Goal: Task Accomplishment & Management: Manage account settings

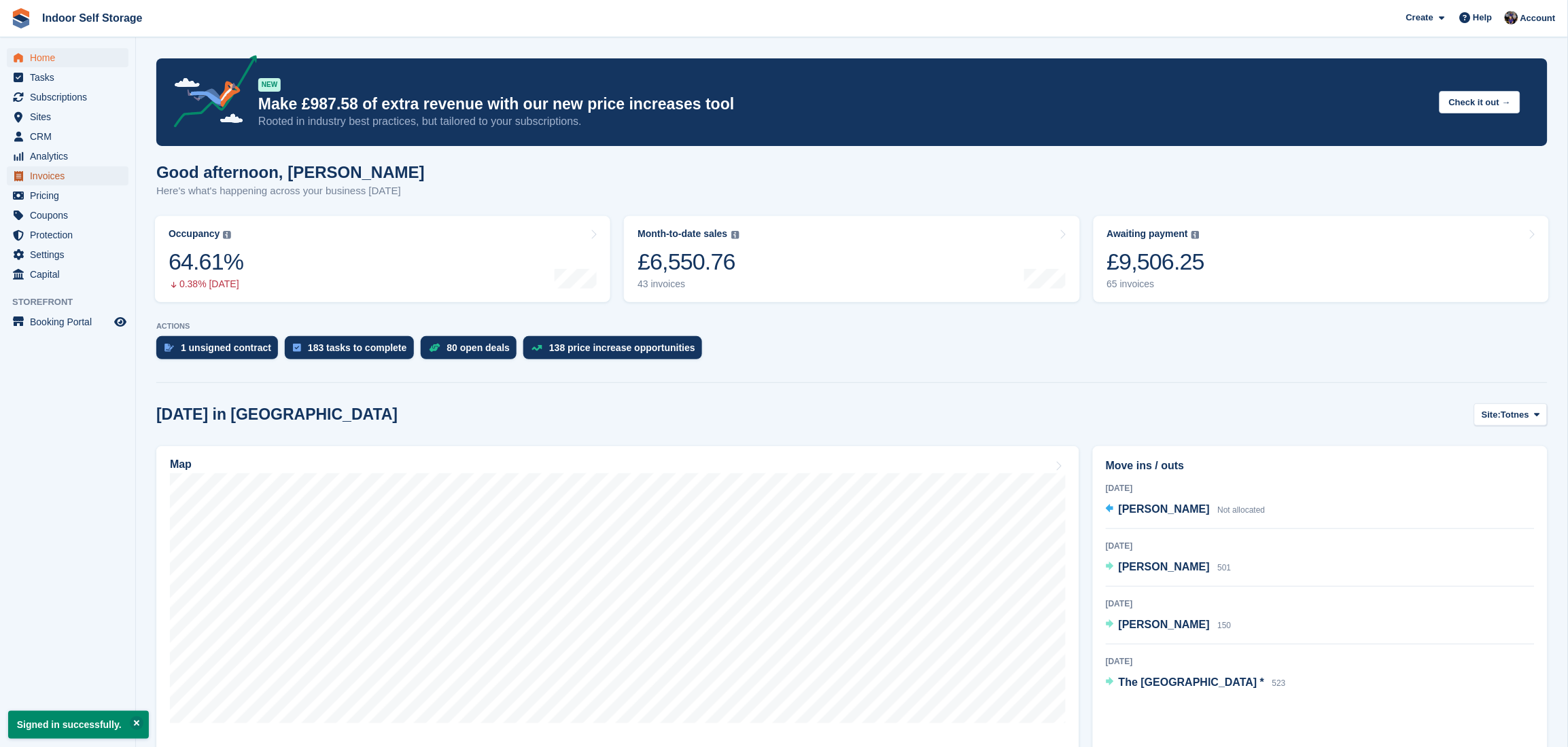
click at [45, 169] on span "Invoices" at bounding box center [70, 176] width 82 height 19
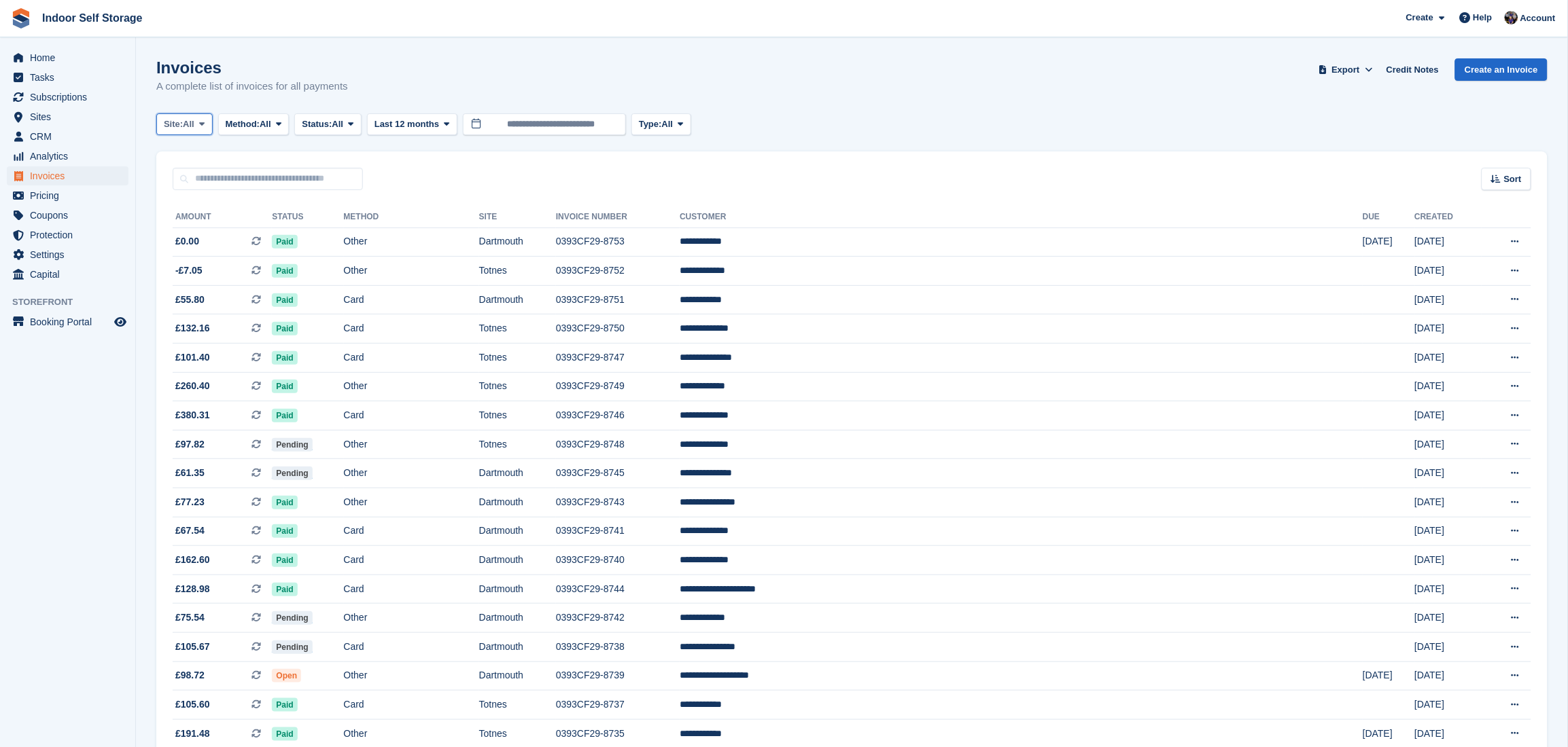
click at [207, 118] on span at bounding box center [202, 124] width 11 height 11
click at [172, 181] on link "Totnes" at bounding box center [221, 181] width 119 height 24
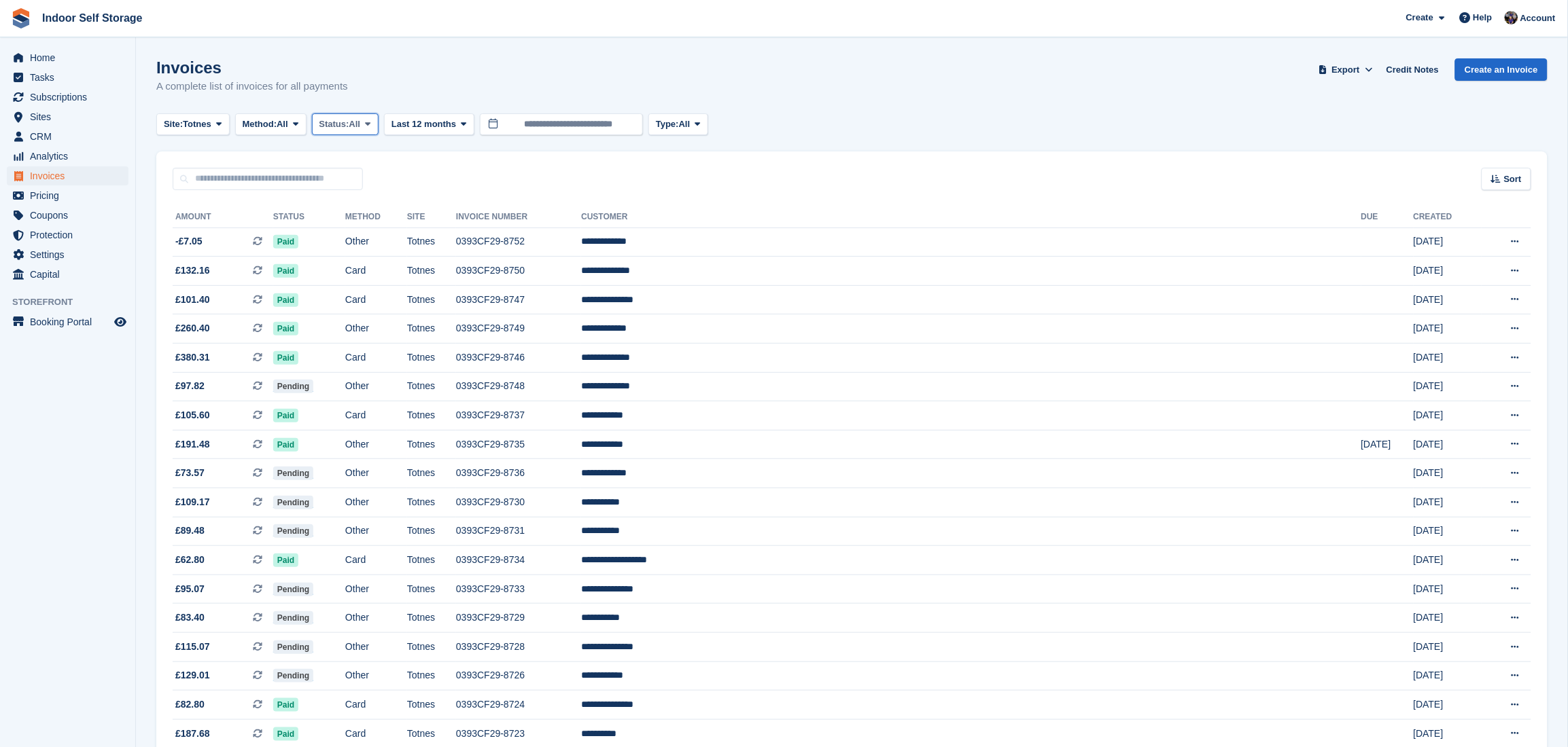
click at [370, 119] on icon at bounding box center [368, 124] width 6 height 9
drag, startPoint x: 344, startPoint y: 230, endPoint x: 525, endPoint y: 178, distance: 188.3
click at [345, 230] on link "Open" at bounding box center [378, 230] width 119 height 24
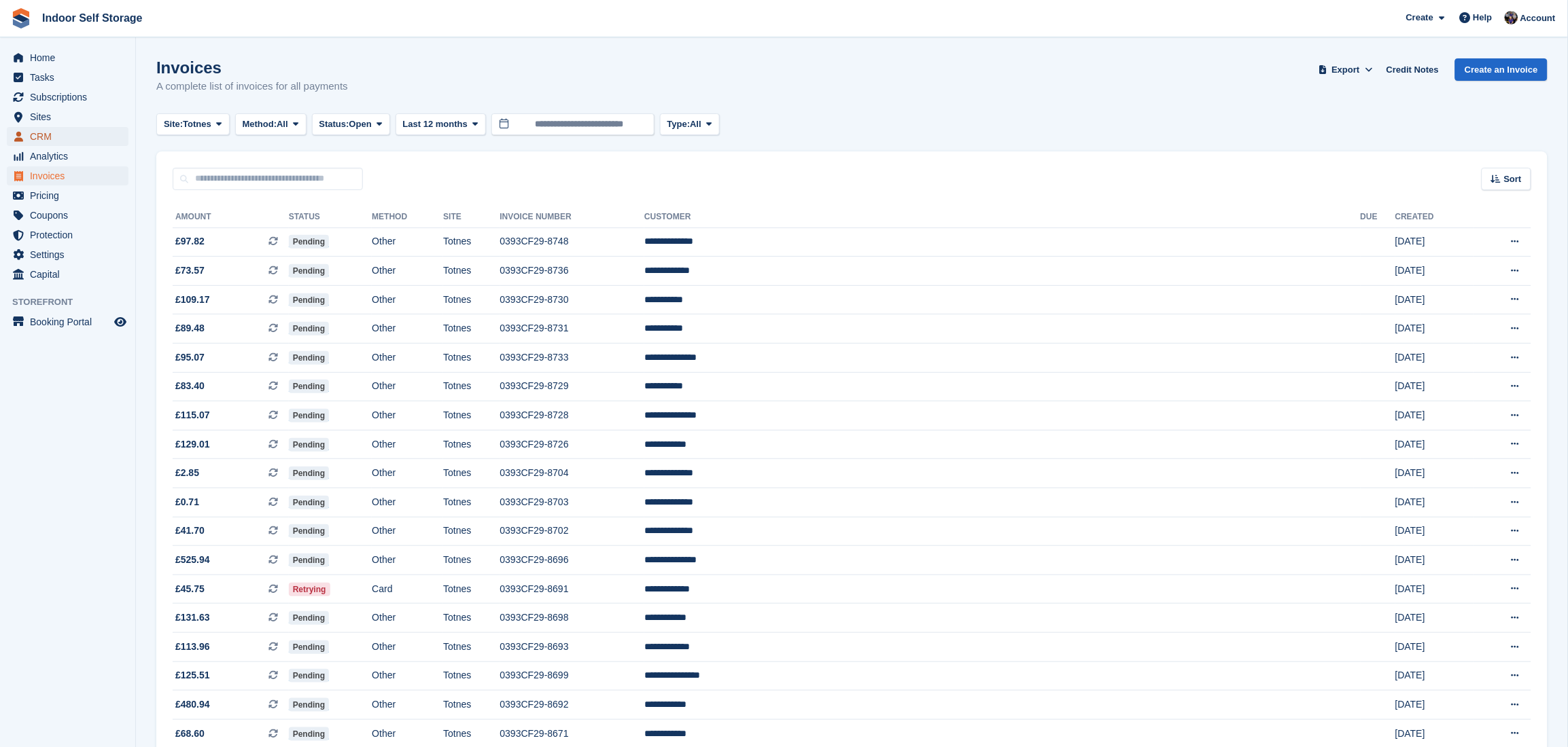
click at [34, 135] on span "CRM" at bounding box center [70, 136] width 82 height 19
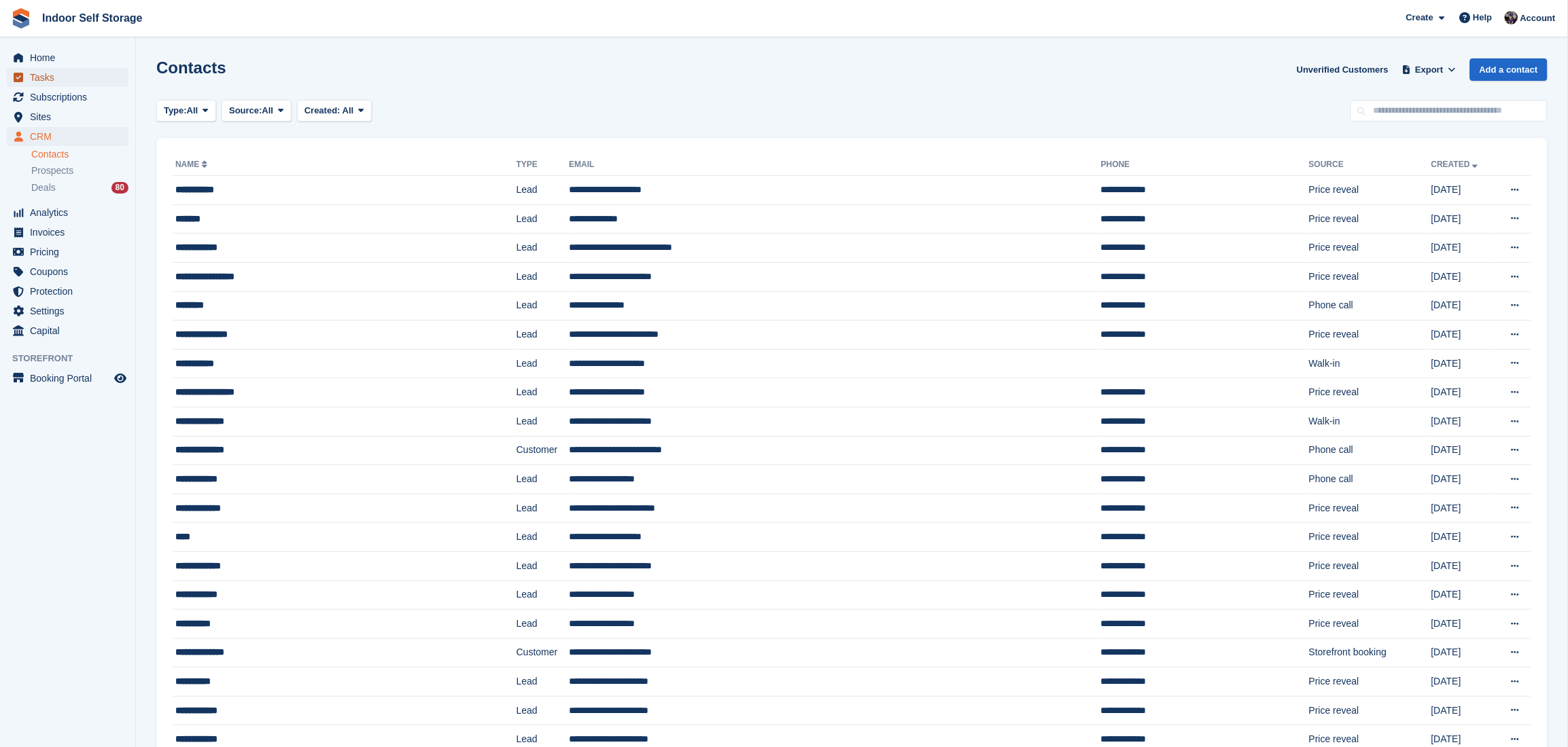
click at [40, 73] on span "Tasks" at bounding box center [70, 77] width 82 height 19
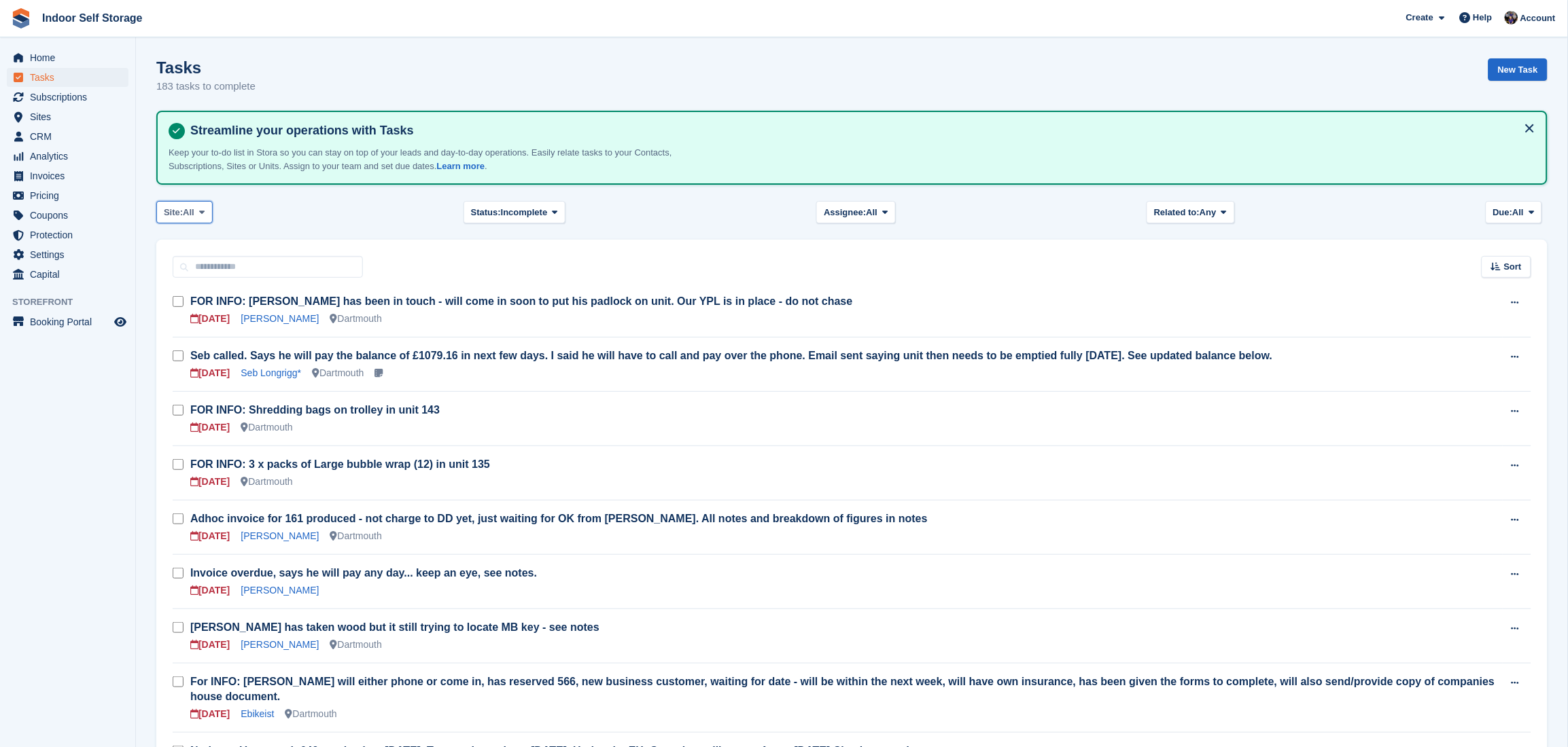
click at [207, 207] on span at bounding box center [202, 212] width 11 height 11
click at [184, 266] on link "Totnes" at bounding box center [221, 268] width 119 height 24
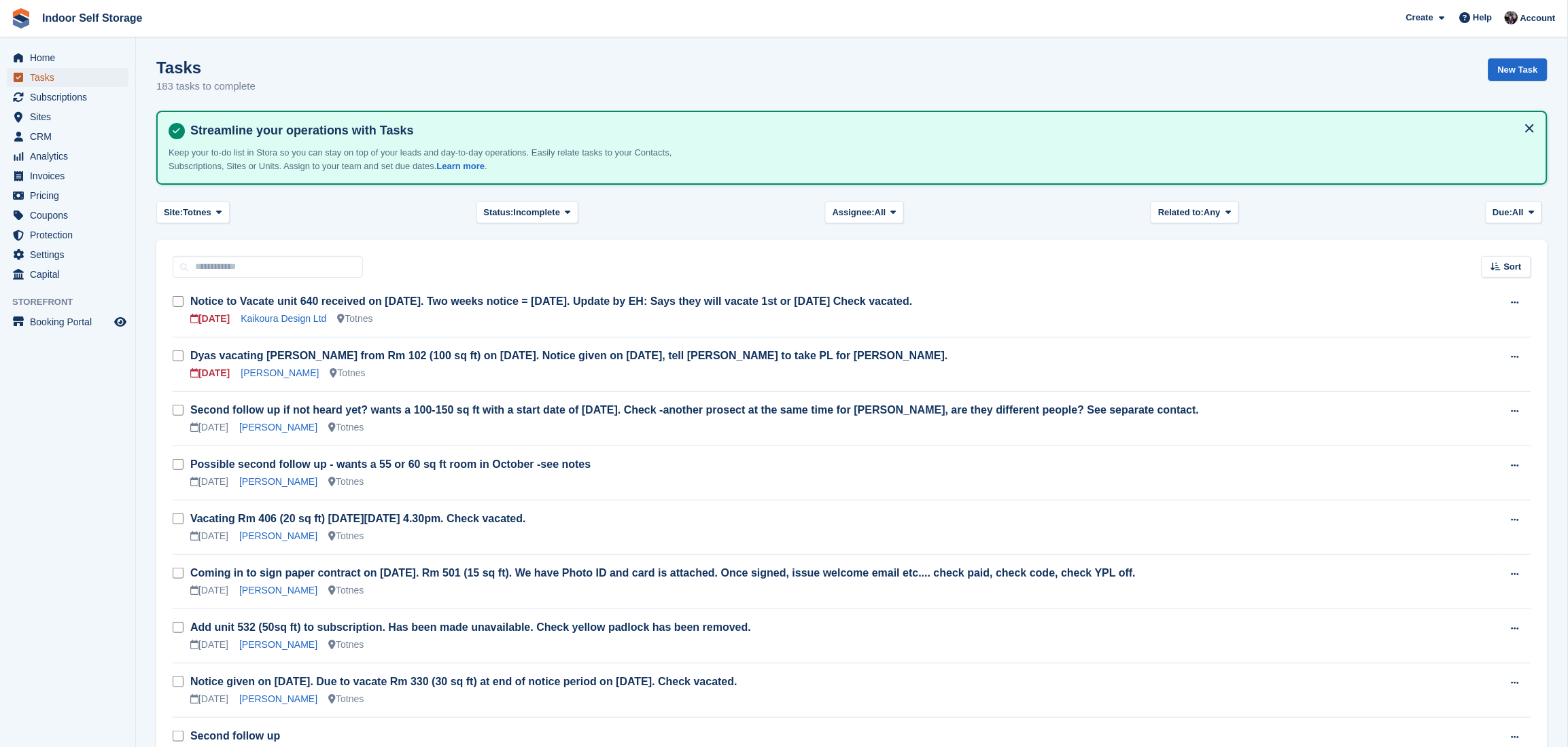
click at [44, 76] on span "Tasks" at bounding box center [70, 77] width 82 height 19
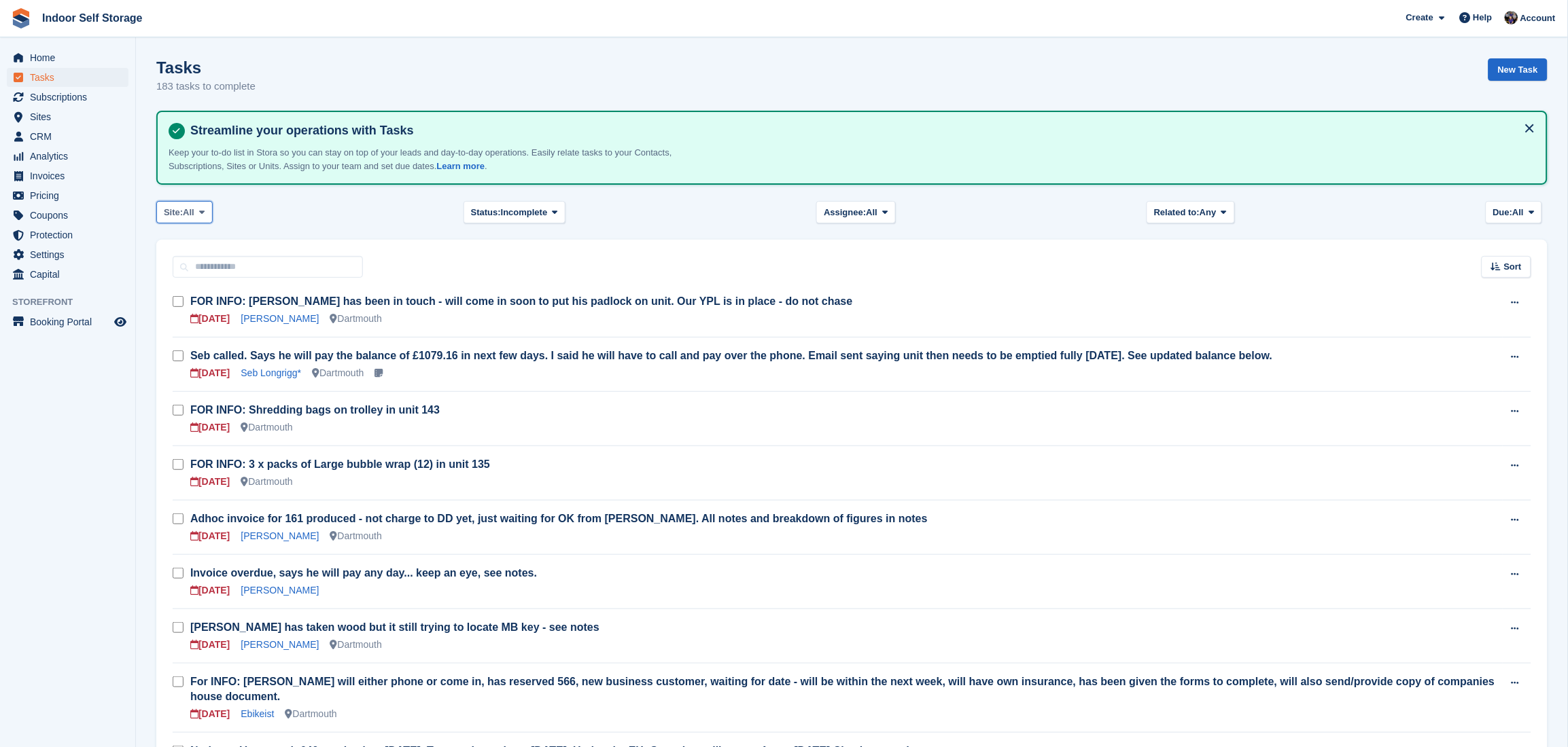
click at [205, 209] on icon at bounding box center [202, 213] width 6 height 9
click at [173, 293] on link "Dartmouth" at bounding box center [221, 293] width 119 height 24
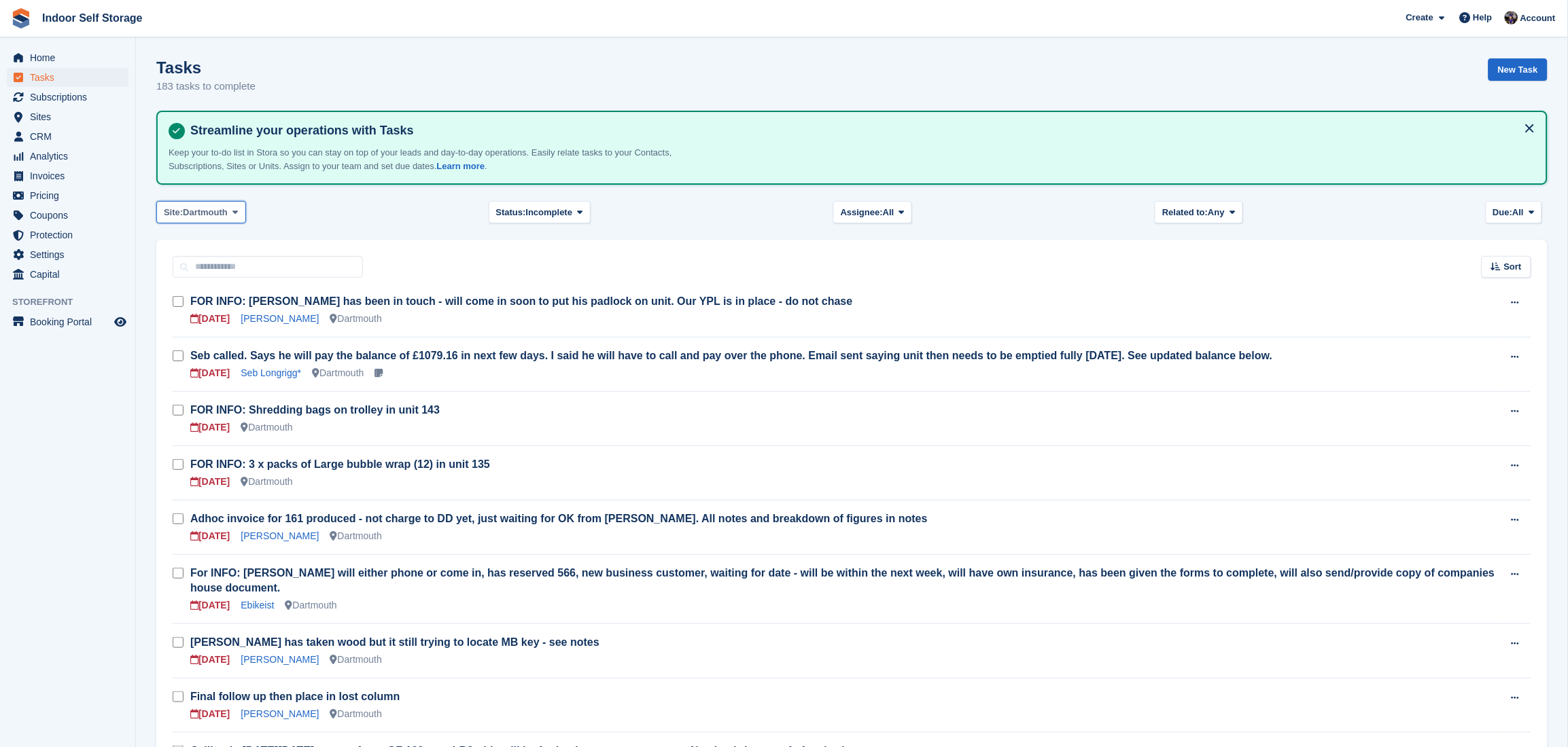
click at [233, 207] on span at bounding box center [235, 212] width 11 height 11
click at [194, 269] on link "Totnes" at bounding box center [221, 268] width 119 height 24
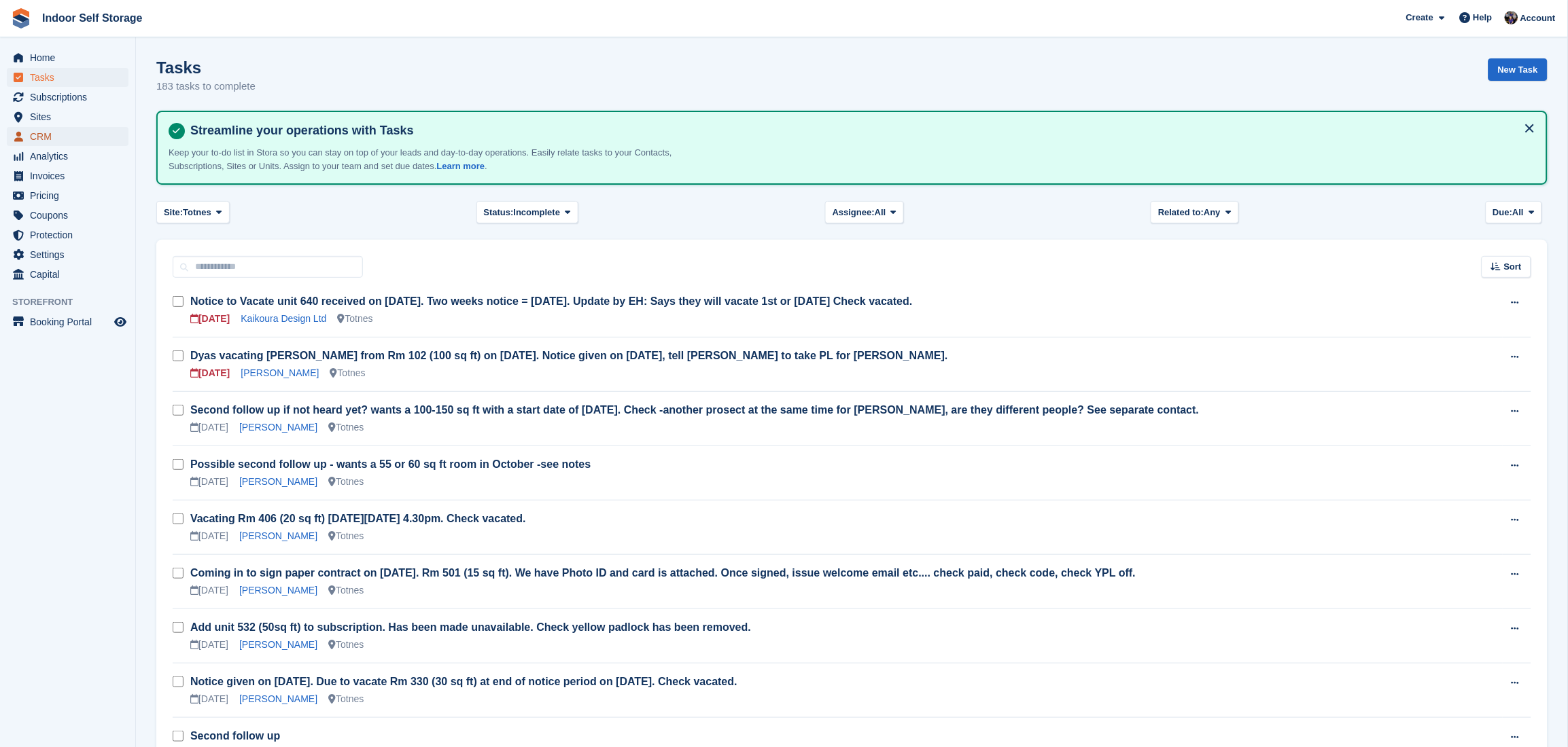
click at [30, 135] on span "CRM" at bounding box center [70, 136] width 82 height 19
